Goal: Task Accomplishment & Management: Complete application form

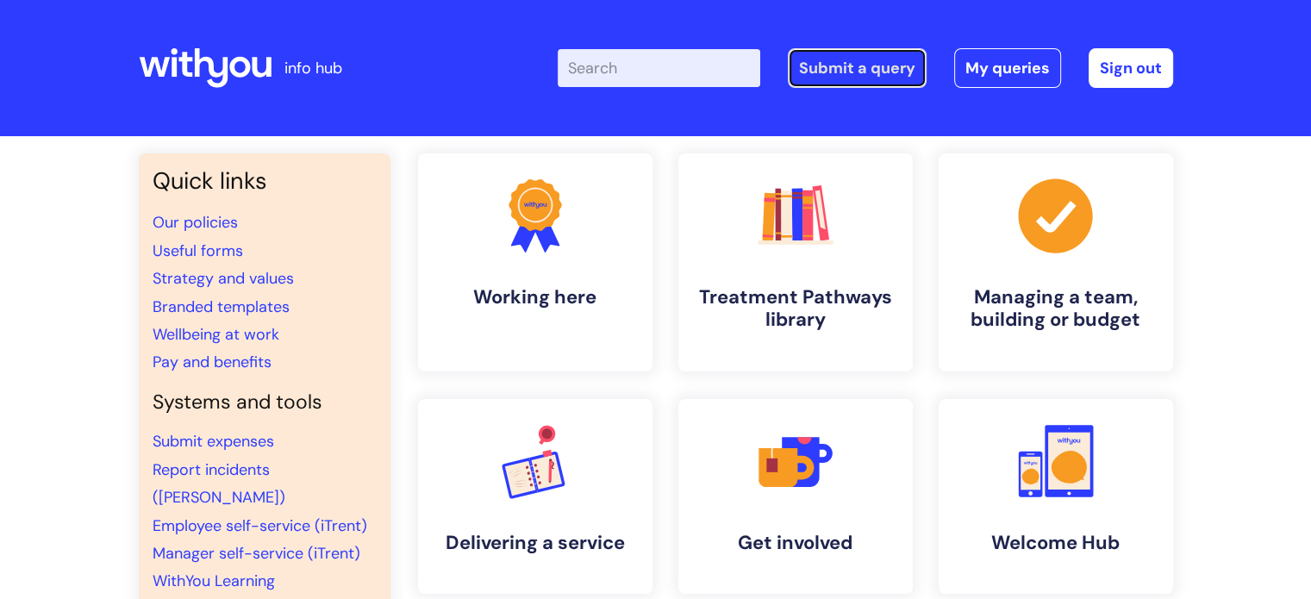
click at [884, 63] on link "Submit a query" at bounding box center [857, 68] width 139 height 40
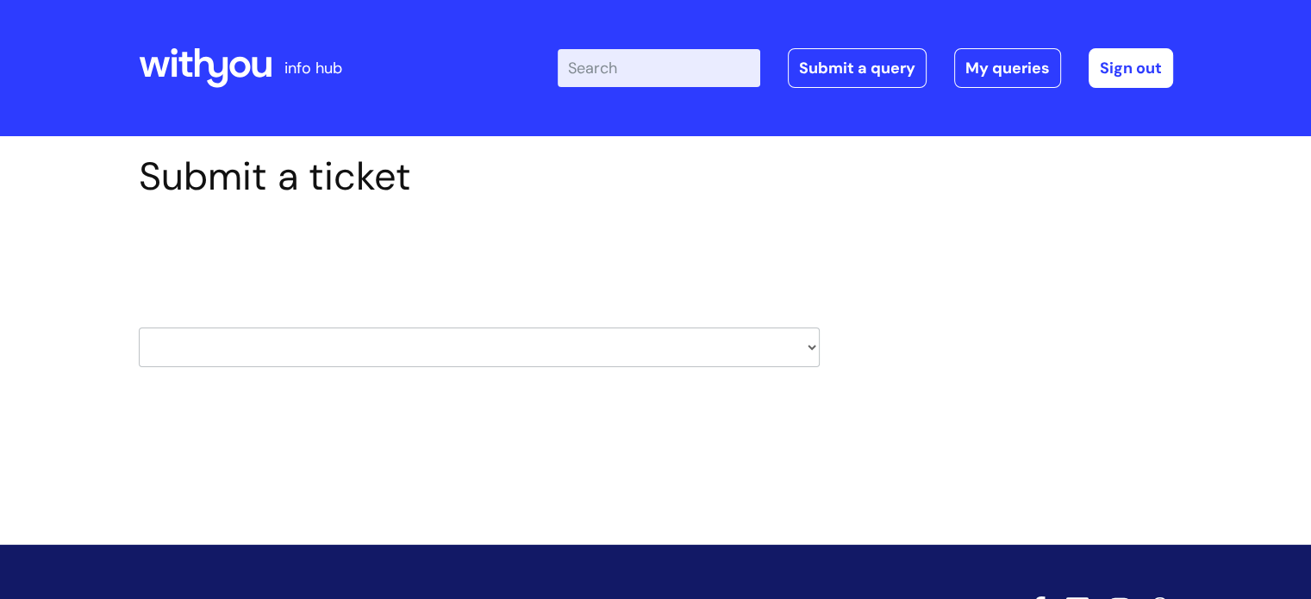
click at [321, 346] on select "HR / People IT and Support Clinical Drug Alerts Finance Accounts Data Support T…" at bounding box center [479, 348] width 681 height 40
select select "hr_/_people"
click at [139, 328] on select "HR / People IT and Support Clinical Drug Alerts Finance Accounts Data Support T…" at bounding box center [479, 348] width 681 height 40
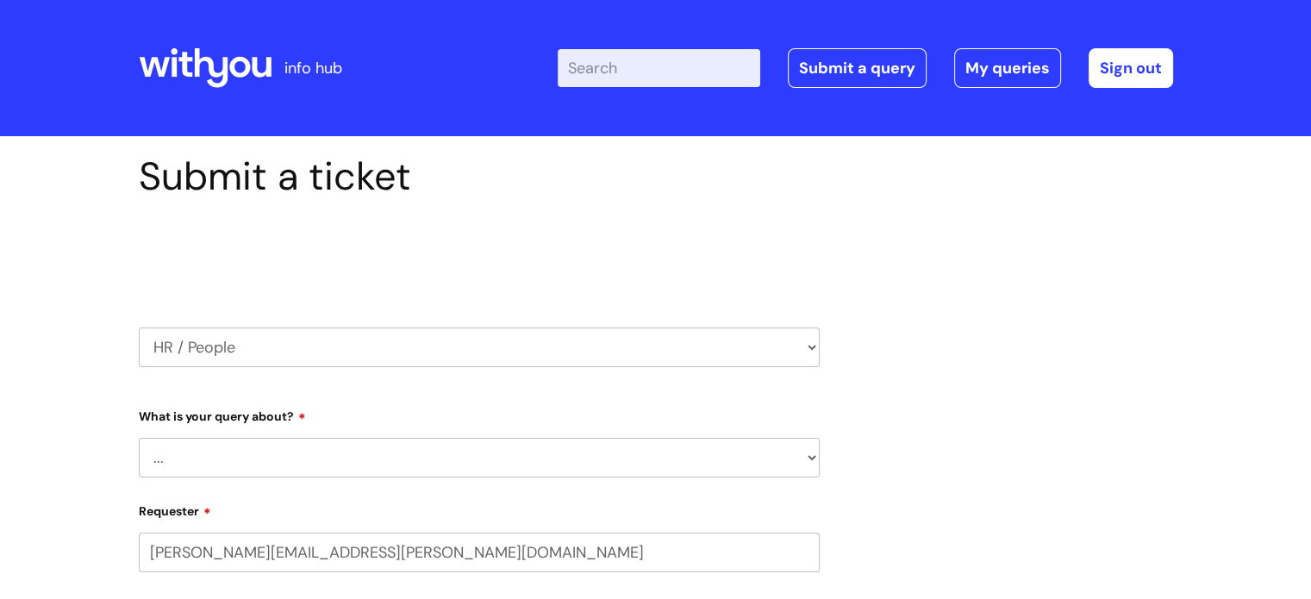
click at [338, 455] on select "... Absence Query Holiday Query Employee change request General HR Query iTrent…" at bounding box center [479, 458] width 681 height 40
select select "General HR Query"
click at [139, 438] on select "... Absence Query Holiday Query Employee change request General HR Query iTrent…" at bounding box center [479, 458] width 681 height 40
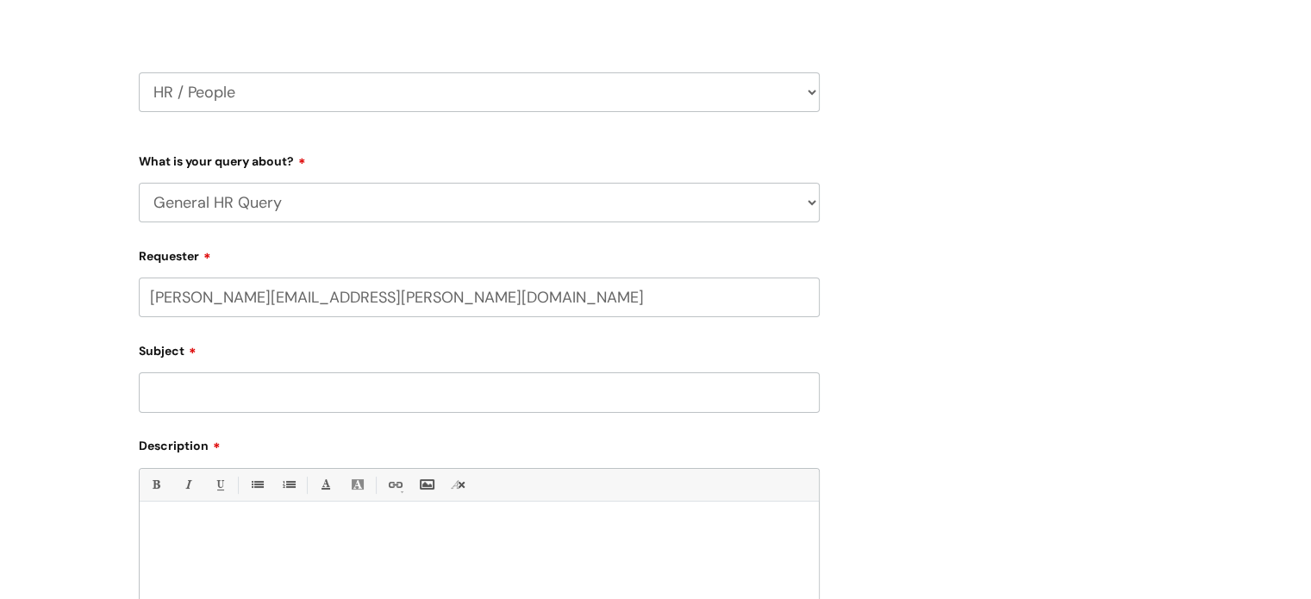
scroll to position [259, 0]
click at [217, 399] on input "Subject" at bounding box center [479, 389] width 681 height 40
type input "Leavers"
click at [200, 516] on div at bounding box center [479, 566] width 679 height 119
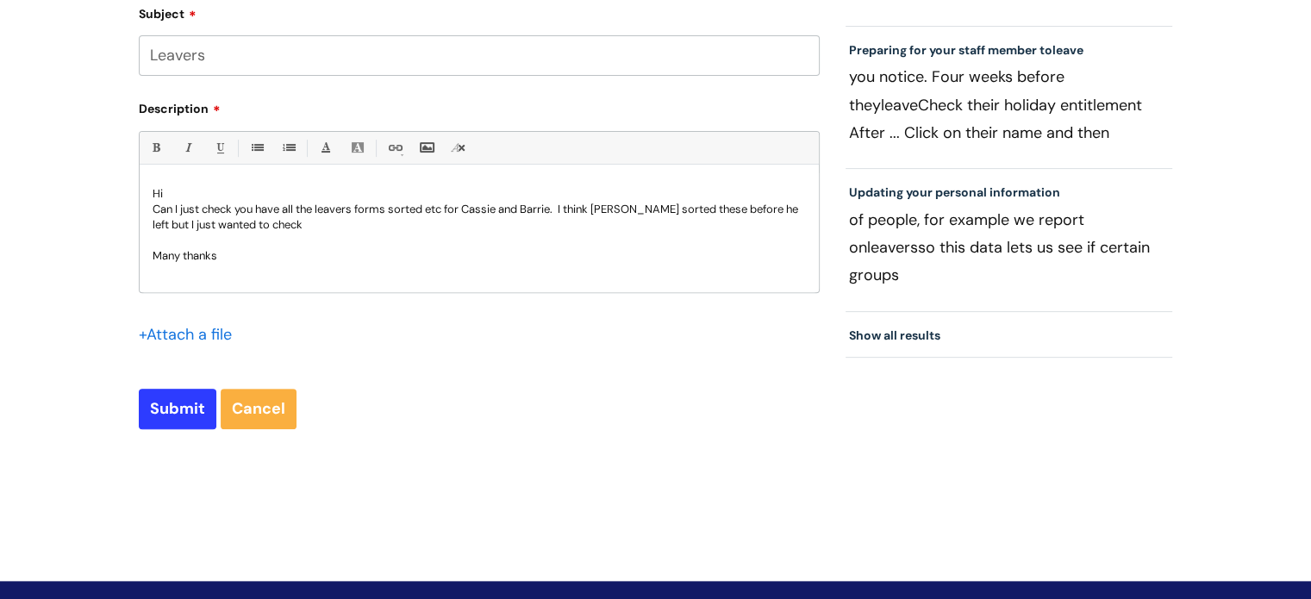
scroll to position [603, 0]
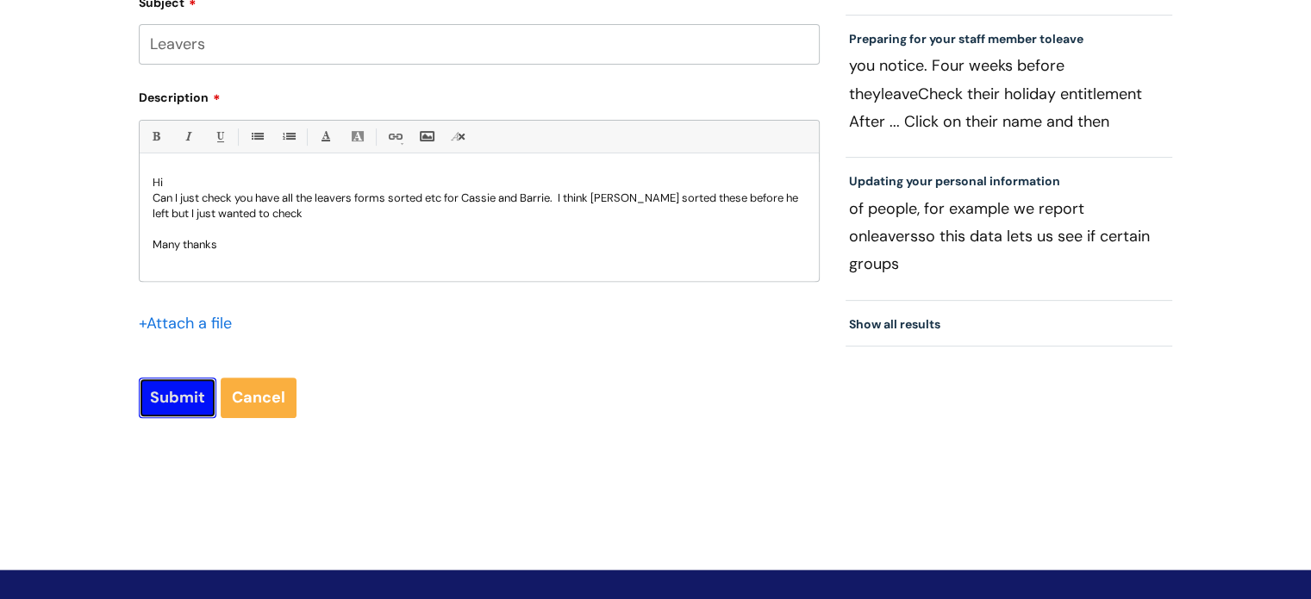
click at [184, 399] on input "Submit" at bounding box center [178, 398] width 78 height 40
type input "Please Wait..."
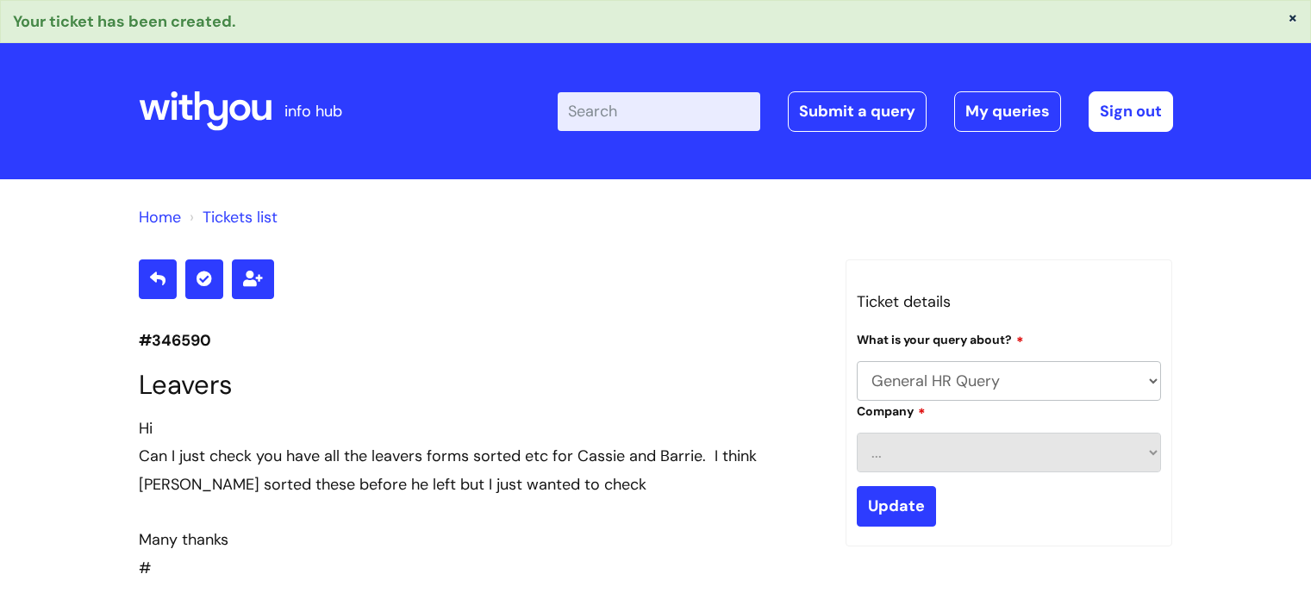
select select "General HR Query"
